Goal: Find specific page/section: Find specific page/section

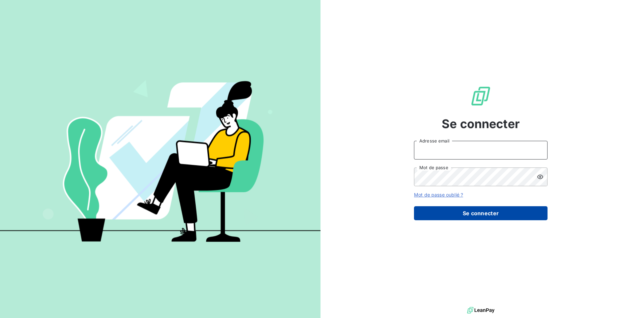
type input "[PERSON_NAME][EMAIL_ADDRESS][PERSON_NAME][DOMAIN_NAME]"
click at [491, 213] on button "Se connecter" at bounding box center [481, 213] width 134 height 14
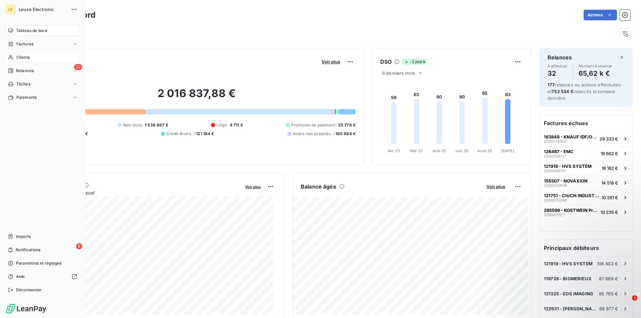
click at [37, 57] on div "Clients" at bounding box center [42, 57] width 74 height 11
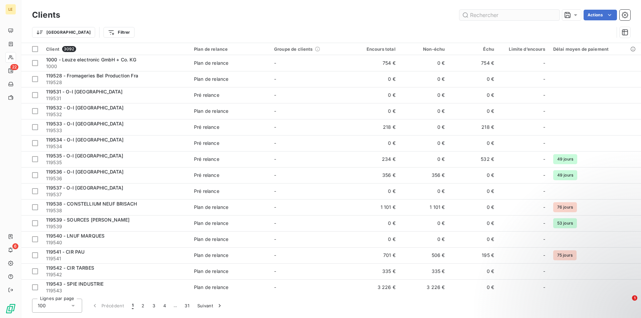
click at [498, 13] on input "text" at bounding box center [509, 15] width 100 height 11
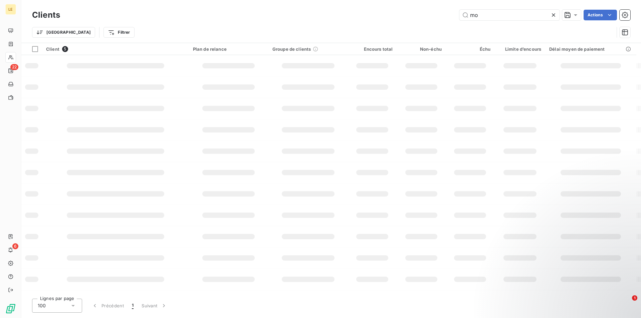
type input "m"
type input "g"
